Goal: Navigation & Orientation: Find specific page/section

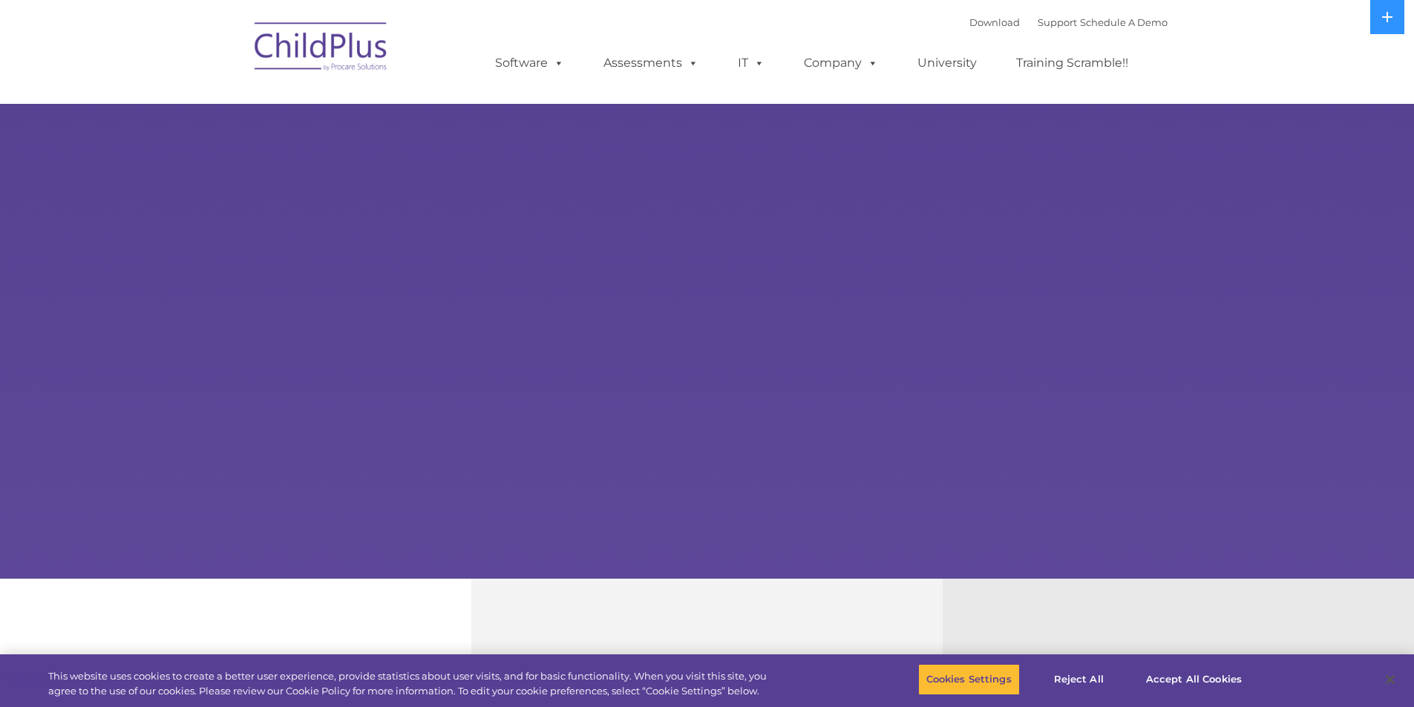
select select "MEDIUM"
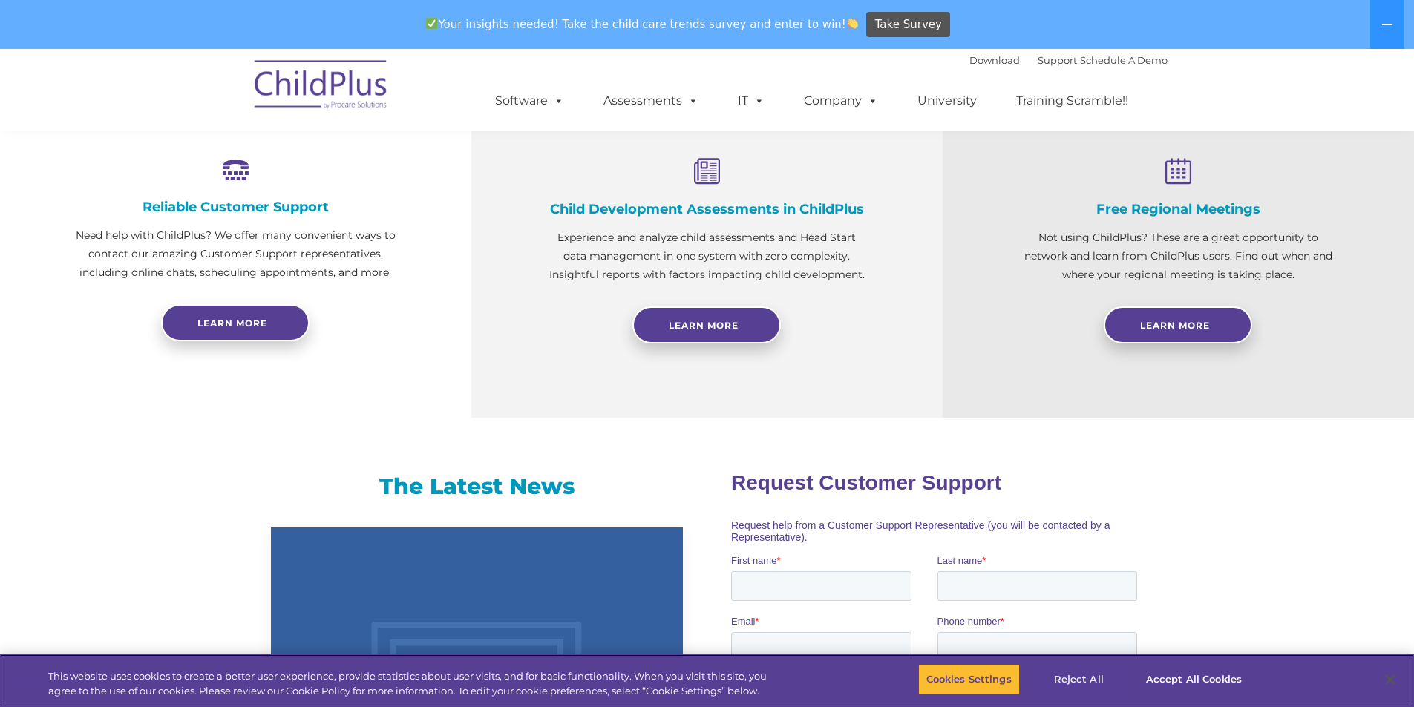
scroll to position [563, 0]
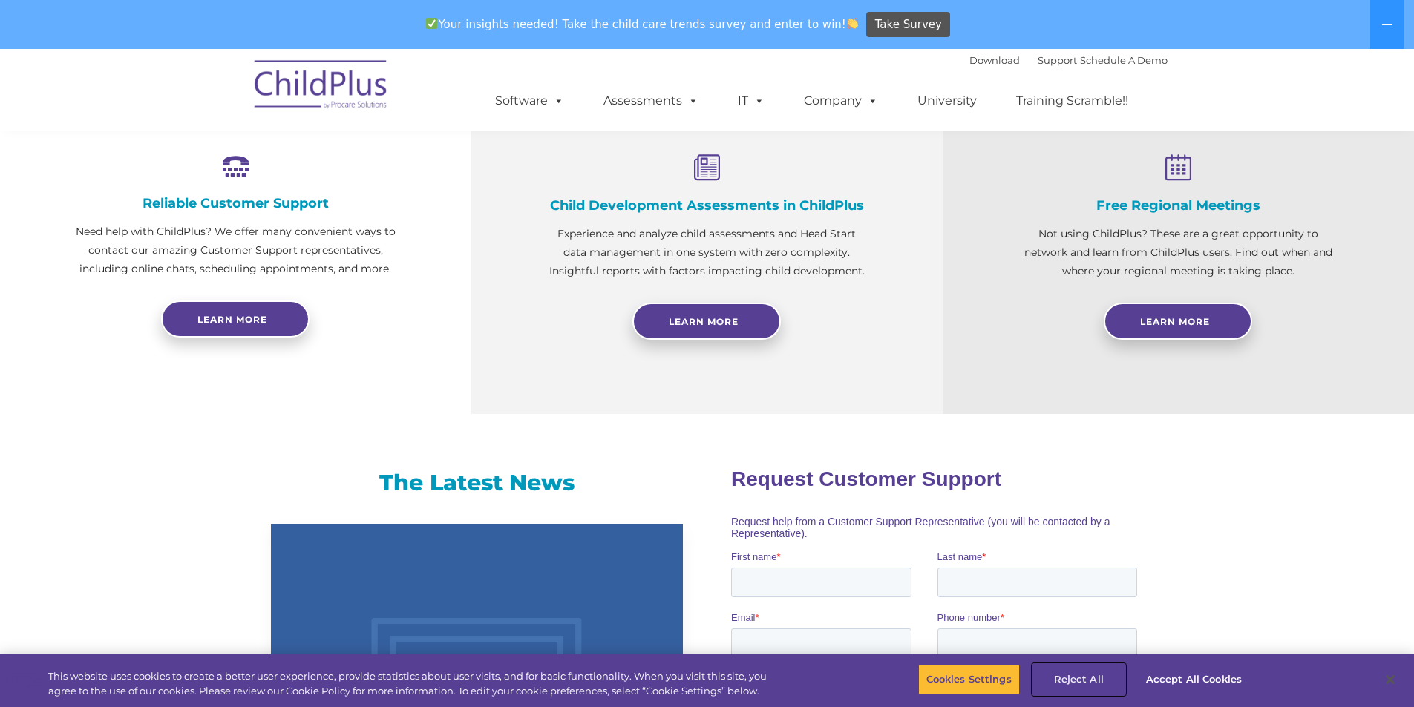
click at [1064, 679] on button "Reject All" at bounding box center [1078, 679] width 93 height 31
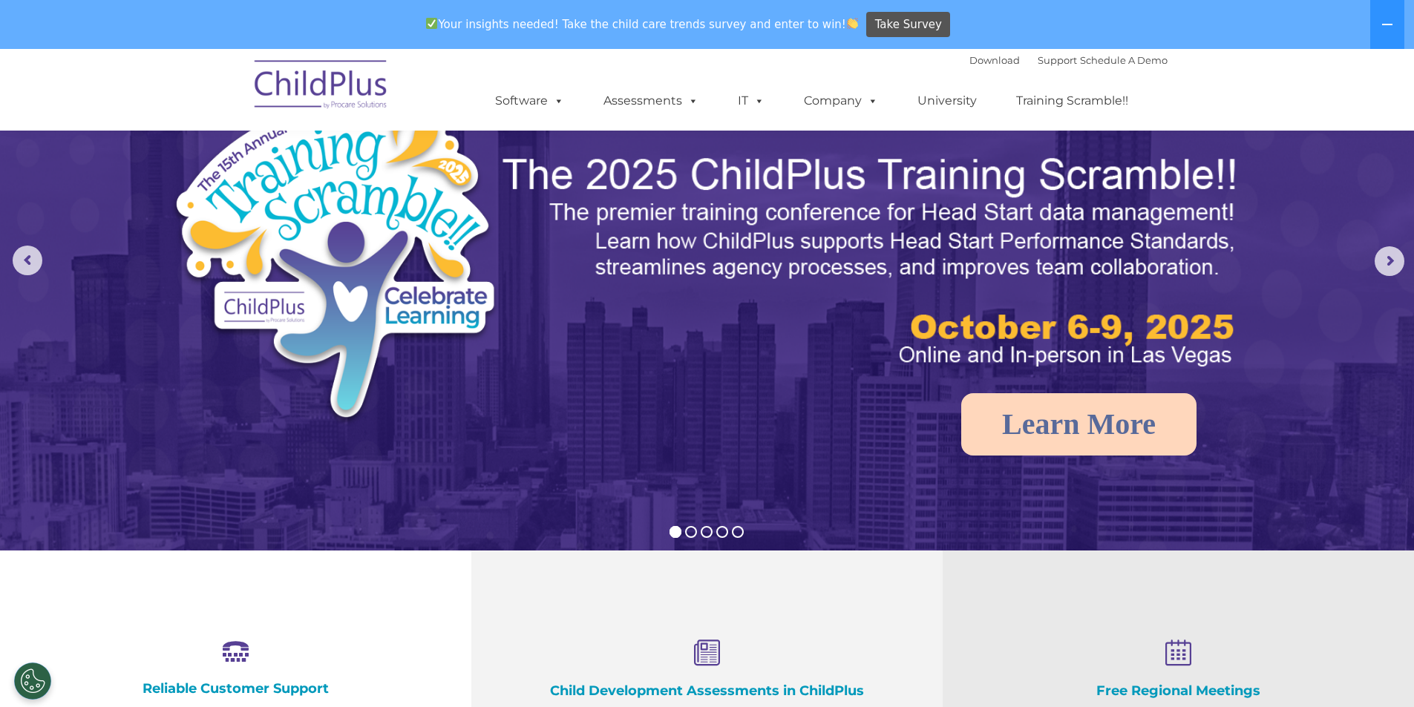
scroll to position [0, 0]
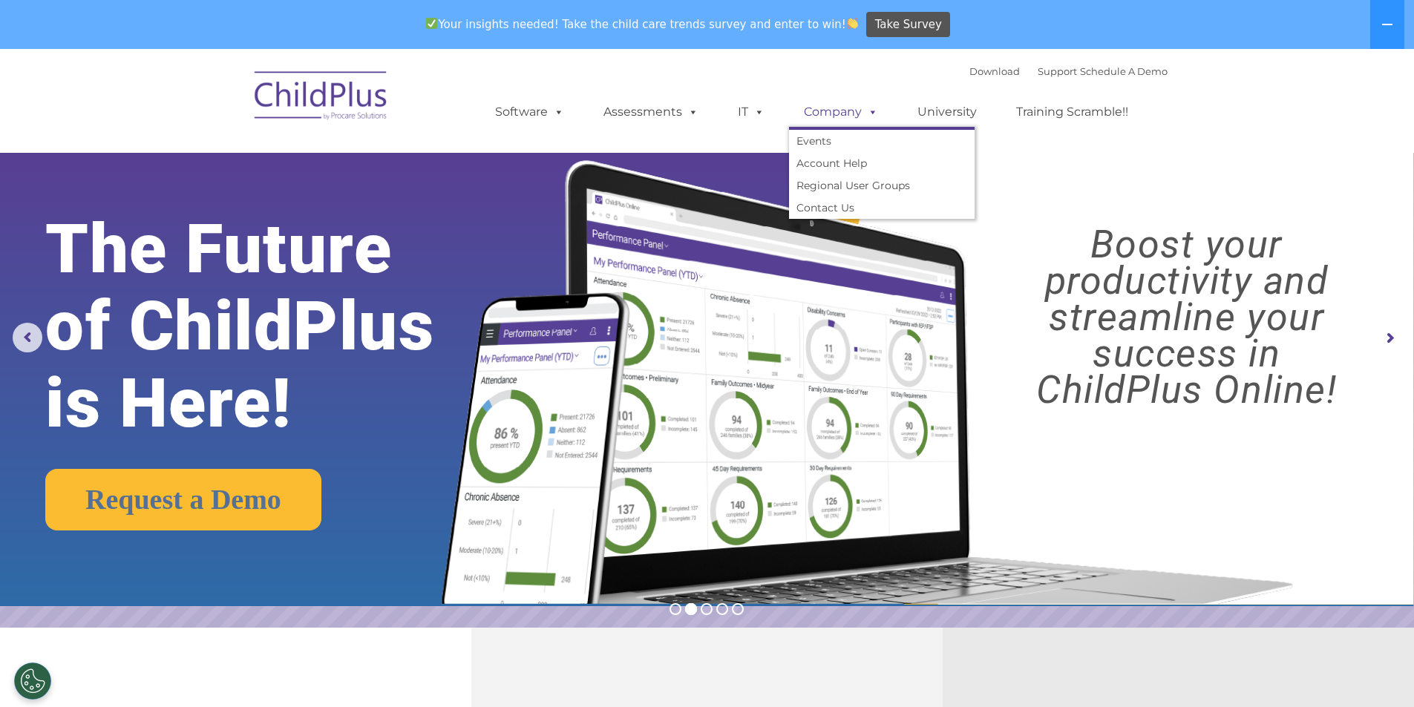
click at [868, 111] on span at bounding box center [870, 112] width 16 height 14
click at [868, 113] on span at bounding box center [870, 112] width 16 height 14
click at [865, 112] on span at bounding box center [870, 112] width 16 height 14
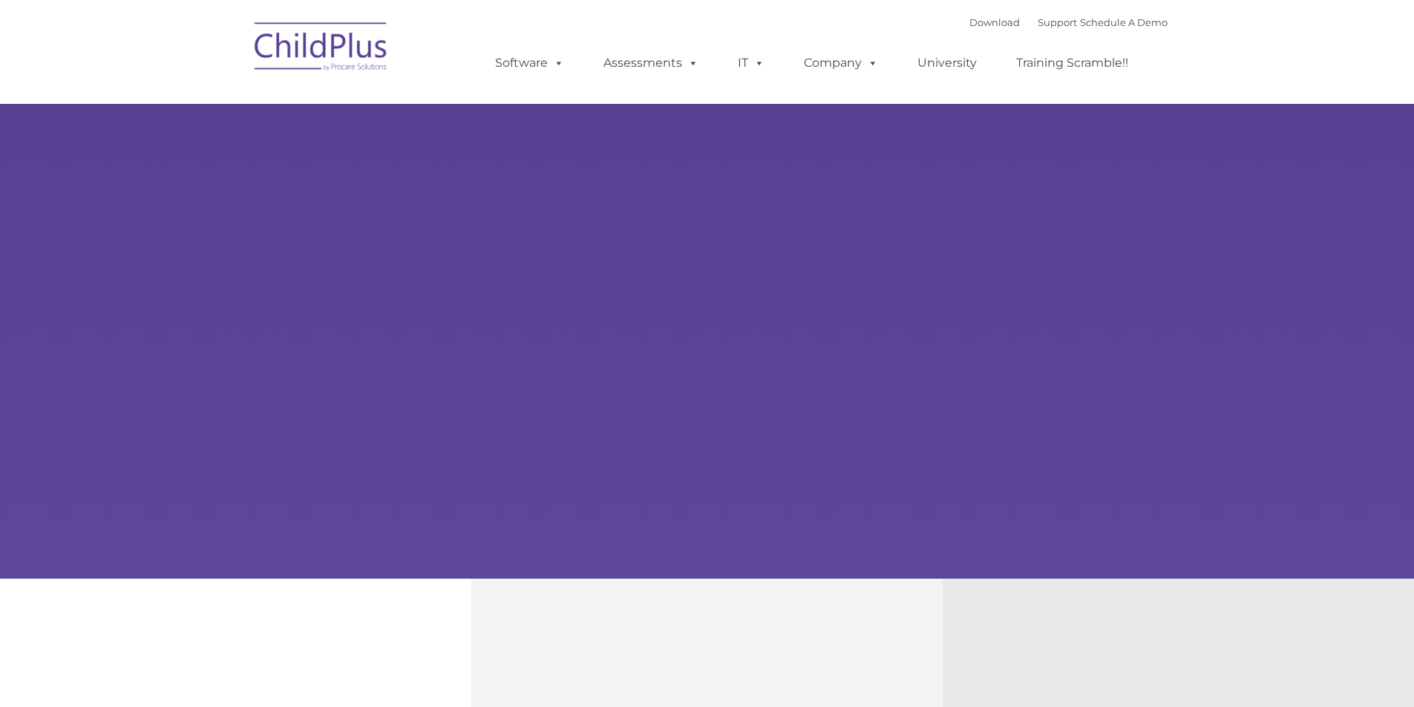
type input ""
select select "MEDIUM"
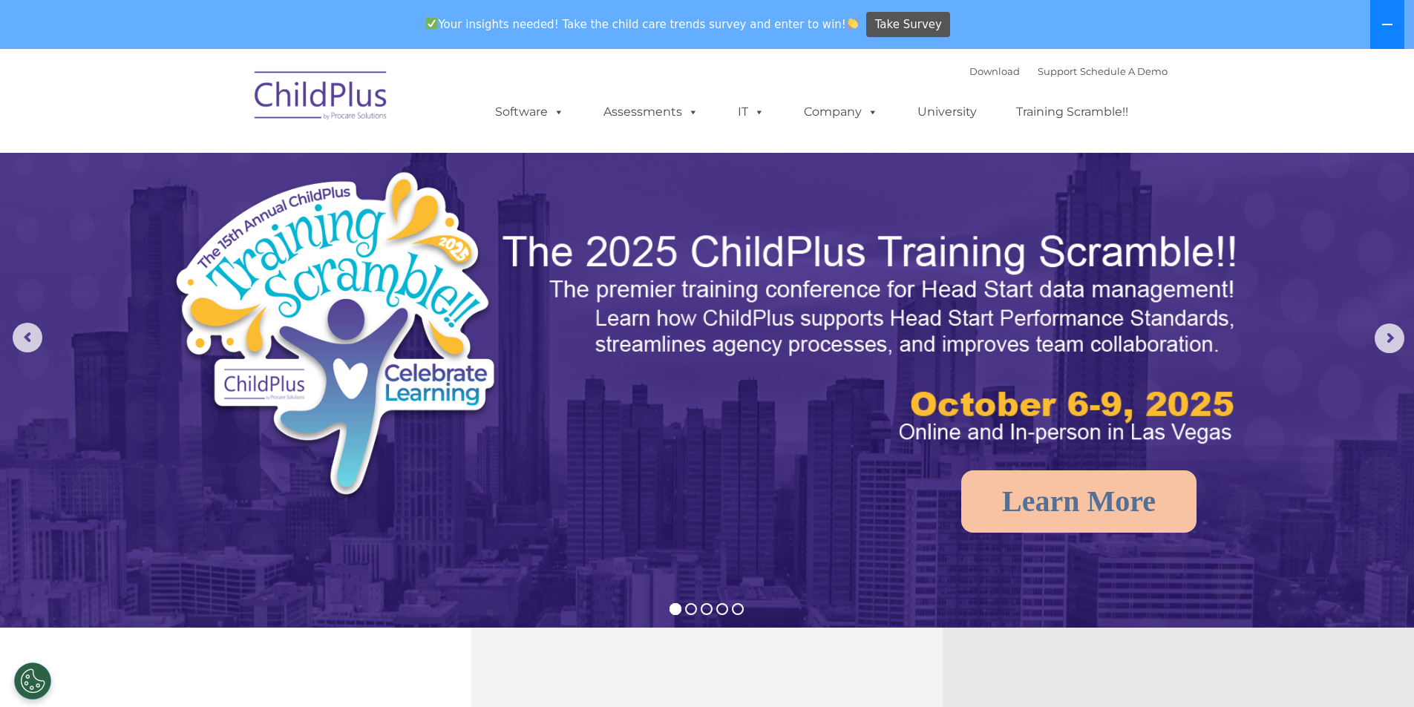
click at [1393, 24] on icon at bounding box center [1387, 25] width 12 height 12
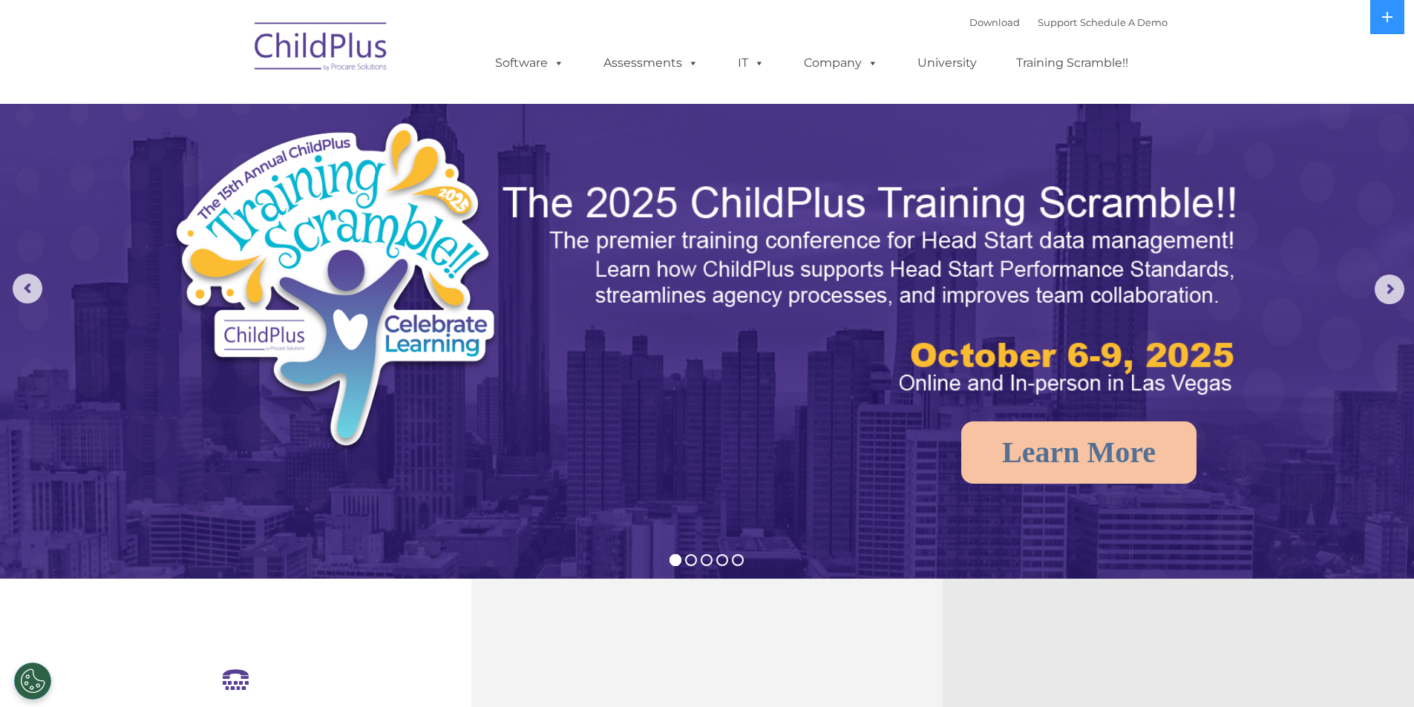
drag, startPoint x: 1275, startPoint y: 53, endPoint x: 1268, endPoint y: 75, distance: 22.8
click at [1268, 75] on nav "Download Support | Schedule A Demo  MENU MENU Software ChildPlus: The original…" at bounding box center [707, 52] width 1414 height 104
